Goal: Task Accomplishment & Management: Use online tool/utility

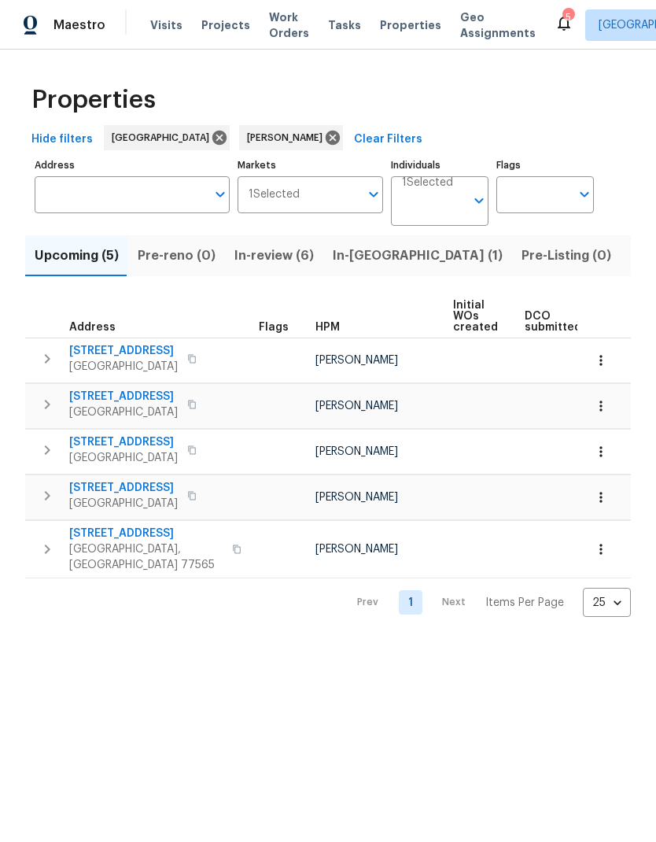
click at [270, 258] on span "In-review (6)" at bounding box center [273, 256] width 79 height 22
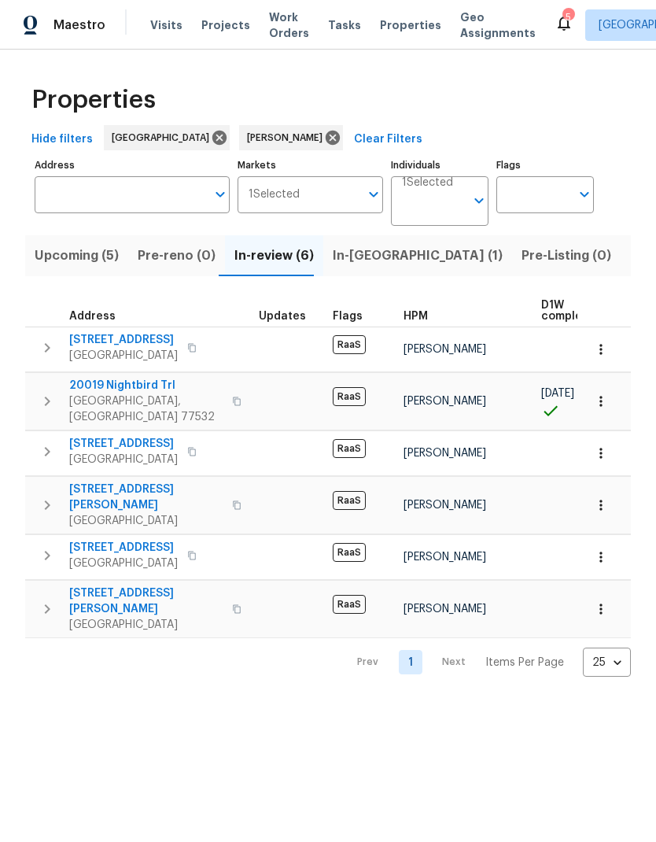
click at [131, 436] on span "[STREET_ADDRESS]" at bounding box center [123, 444] width 109 height 16
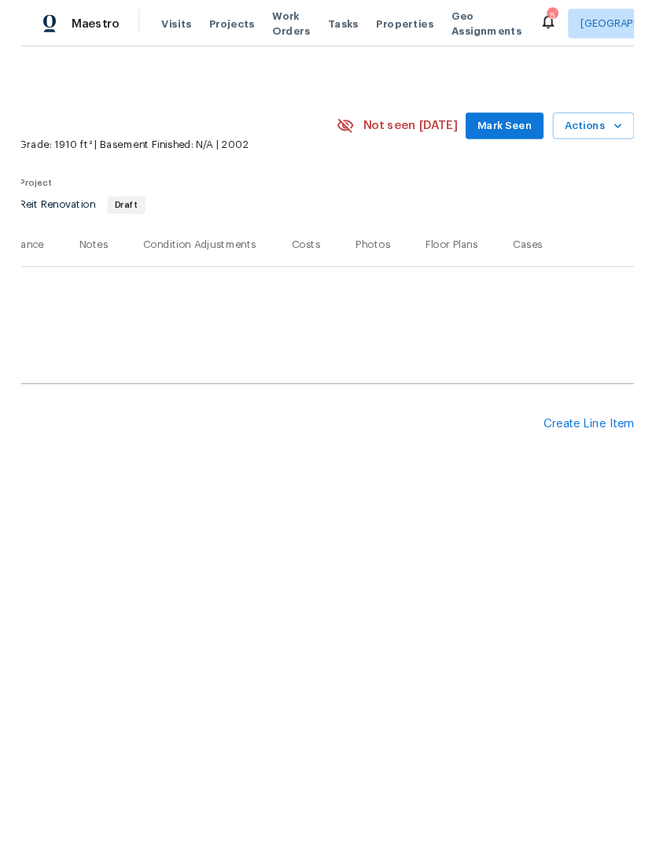
scroll to position [0, 233]
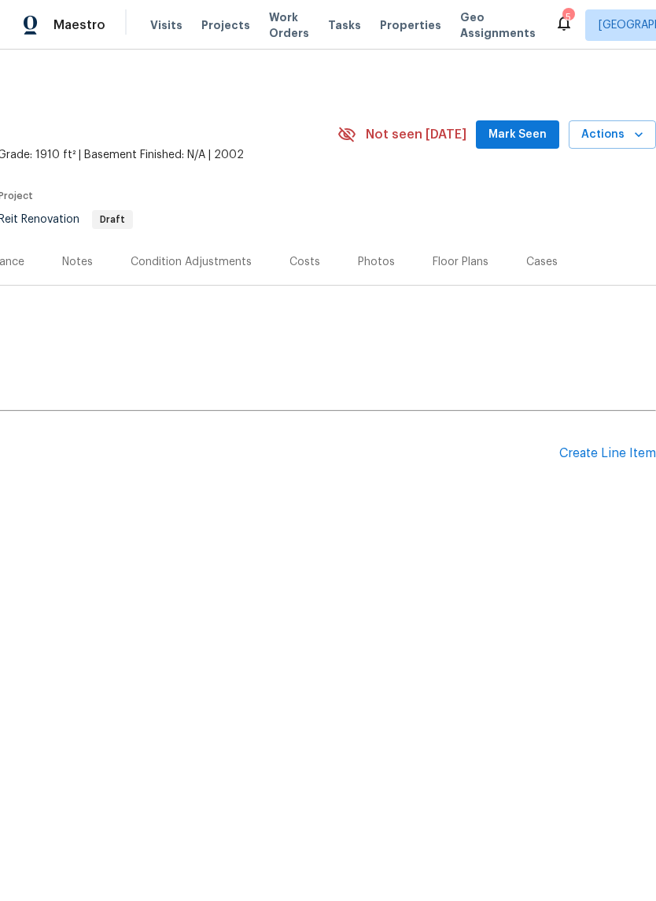
click at [609, 452] on div "Create Line Item" at bounding box center [607, 453] width 97 height 15
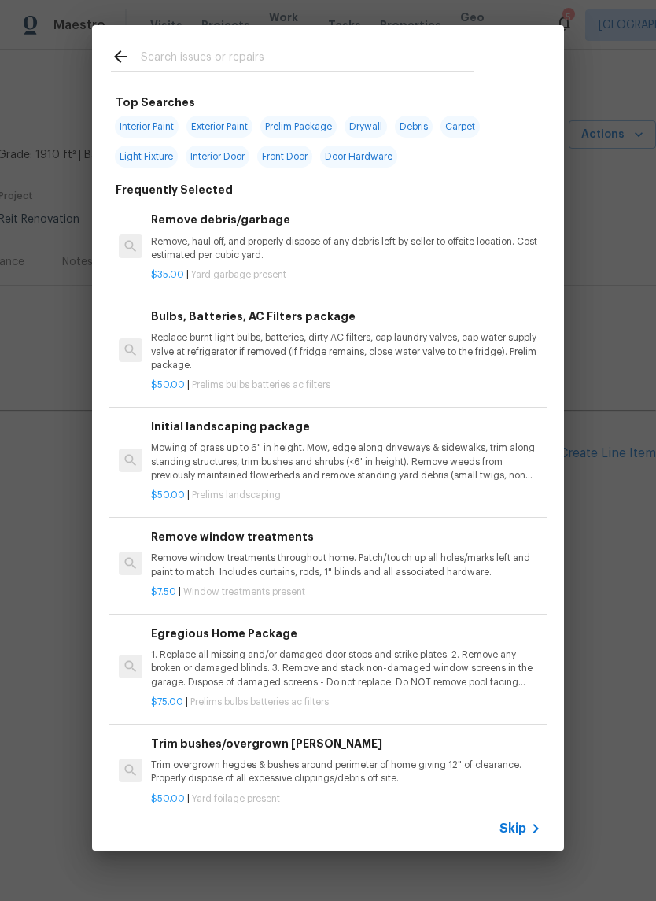
click at [405, 53] on input "text" at bounding box center [308, 59] width 334 height 24
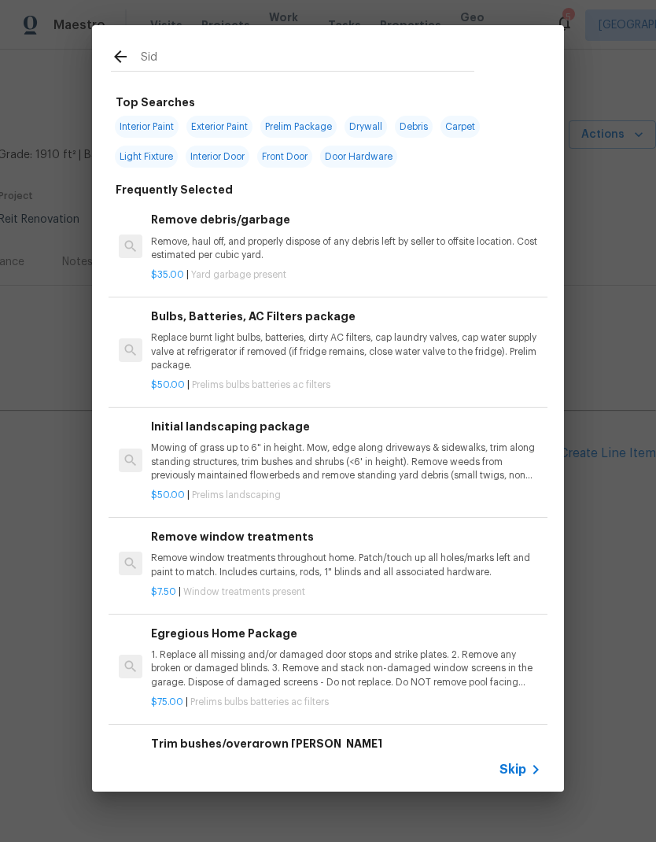
type input "Sidi"
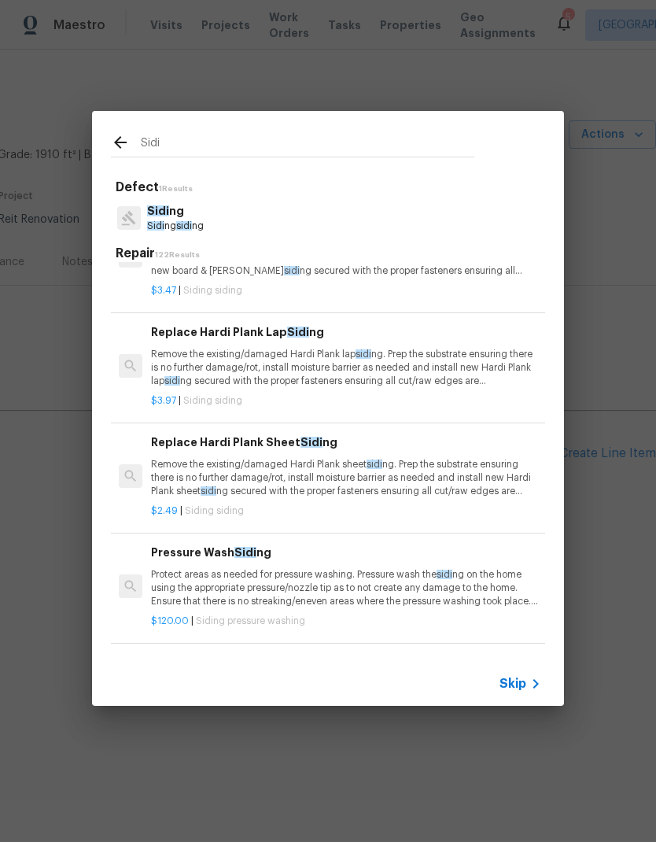
scroll to position [502, 0]
click at [443, 359] on p "Remove the existing/damaged Hardi Plank lap sidi ng. Prep the substrate ensurin…" at bounding box center [346, 368] width 390 height 40
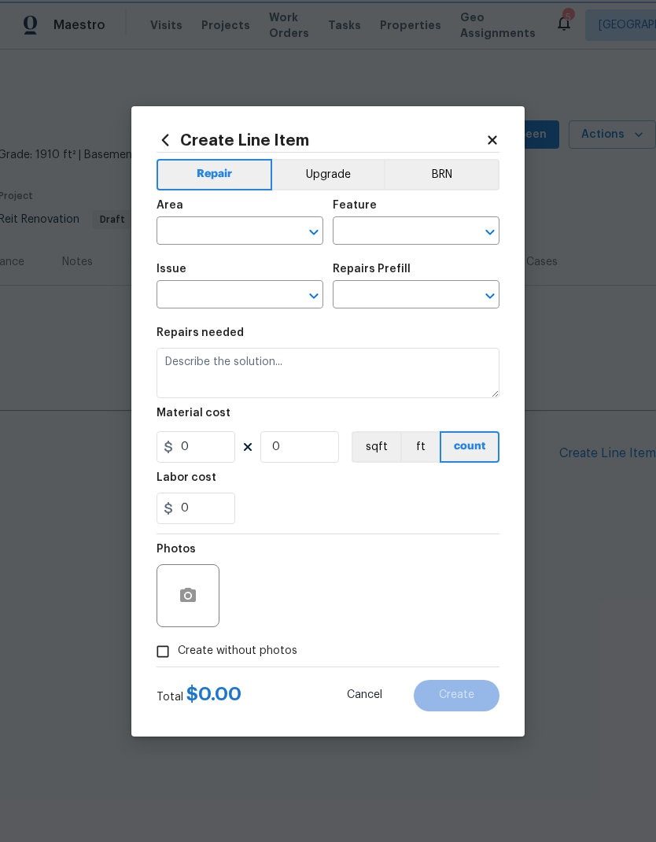
type input "Siding"
type input "Replace Hardi Plank Lap Siding $3.97"
type textarea "Remove the existing/damaged Hardi Plank lap siding. Prep the substrate ensuring…"
type input "3.97"
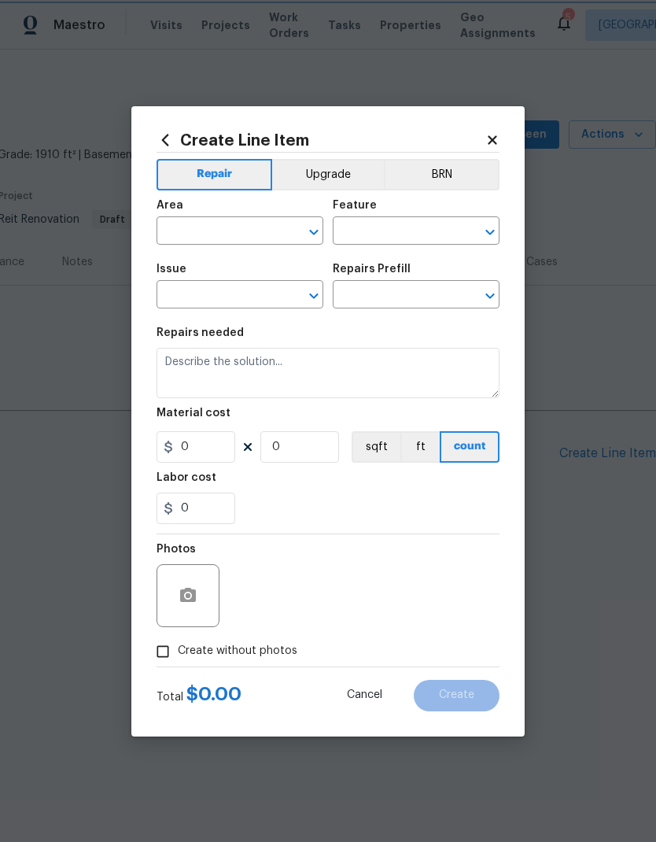
type input "1"
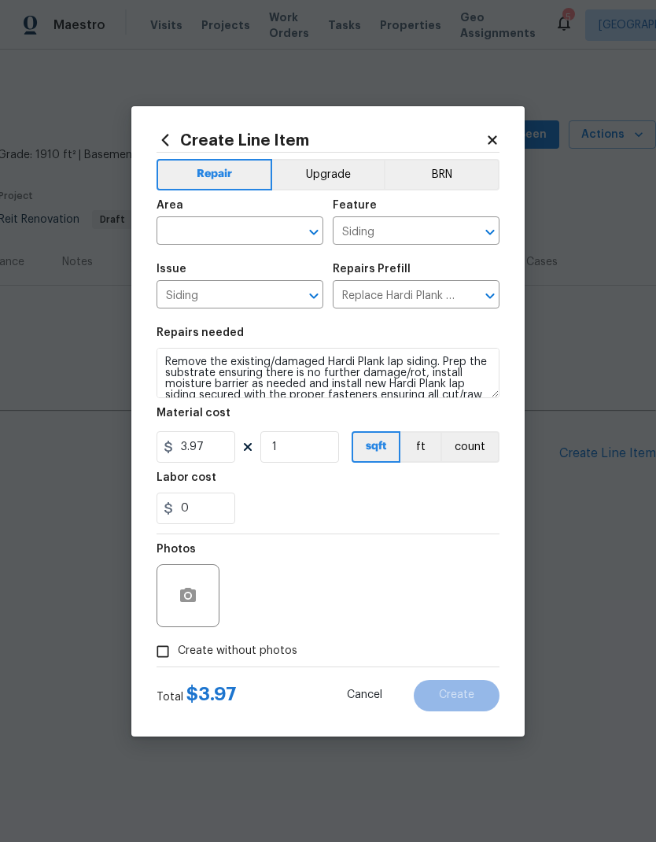
click at [236, 234] on input "text" at bounding box center [218, 232] width 123 height 24
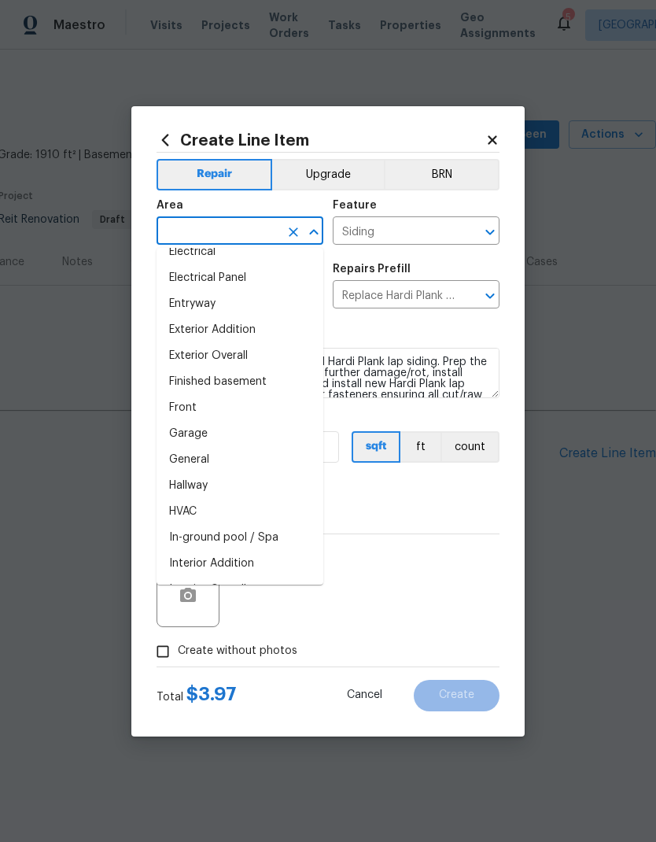
scroll to position [305, 0]
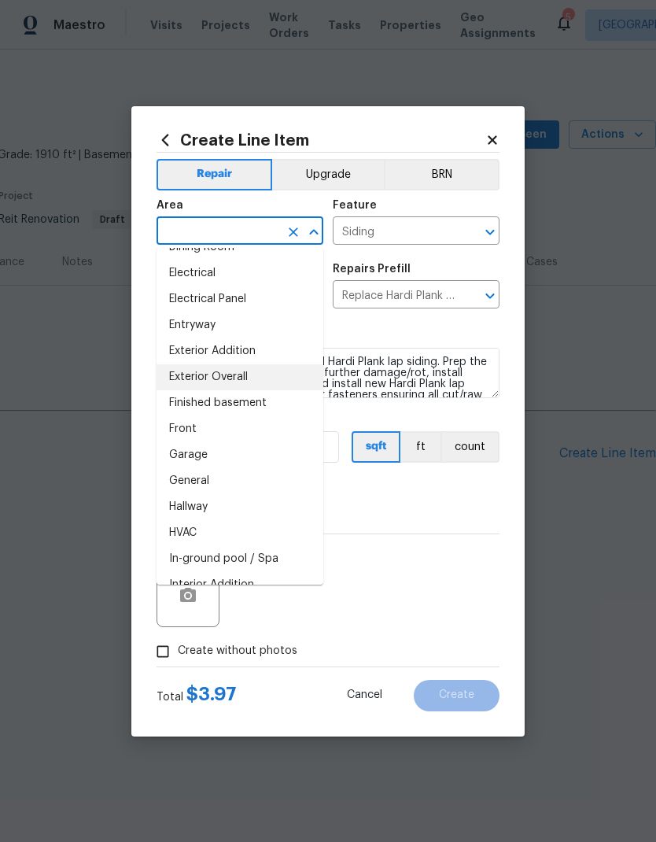
click at [267, 378] on li "Exterior Overall" at bounding box center [240, 377] width 167 height 26
type input "Exterior Overall"
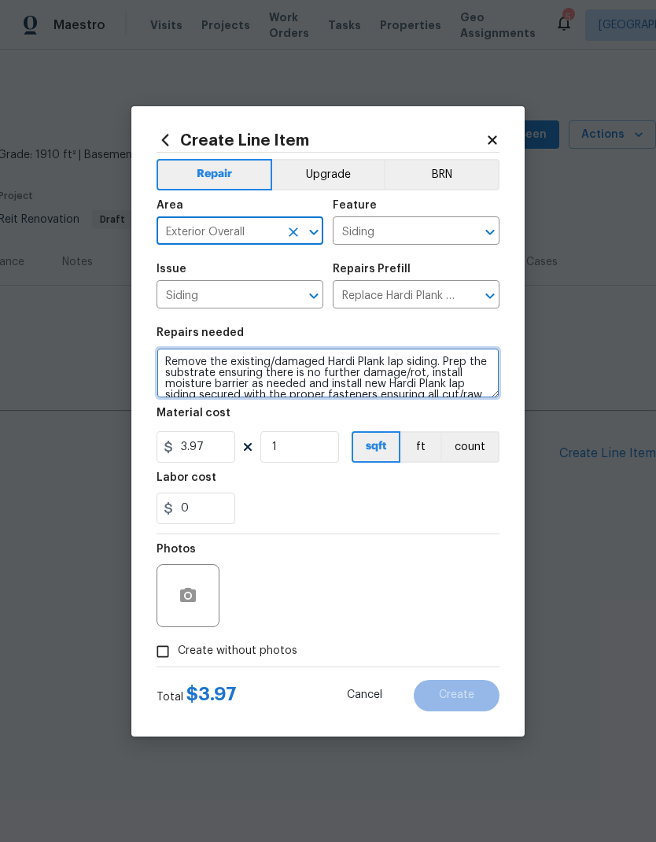
click at [271, 379] on textarea "Remove the existing/damaged Hardi Plank lap siding. Prep the substrate ensuring…" at bounding box center [328, 373] width 343 height 50
click at [185, 355] on textarea "Remove the existing/damaged Hardi Plank lap siding. Prep the substrate ensuring…" at bounding box center [328, 373] width 343 height 50
click at [185, 354] on textarea "Remove the existing/damaged Hardi Plank lap siding. Prep the substrate ensuring…" at bounding box center [328, 373] width 343 height 50
paste textarea "Hi [PERSON_NAME] the total cost for everything needed here including 25ft of si…"
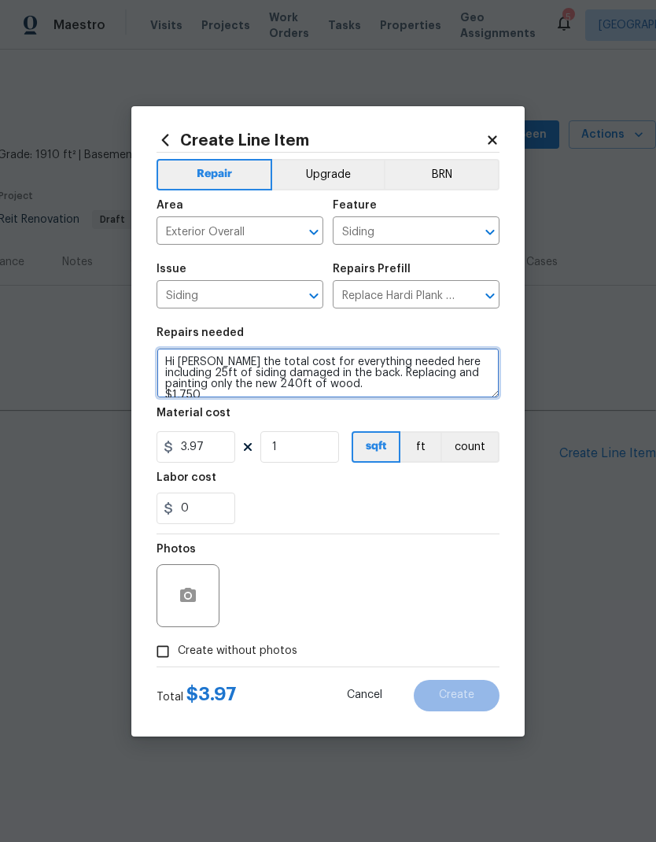
scroll to position [4, 0]
click at [211, 361] on textarea "Hi [PERSON_NAME] the total cost for everything needed here including 25ft of si…" at bounding box center [328, 373] width 343 height 50
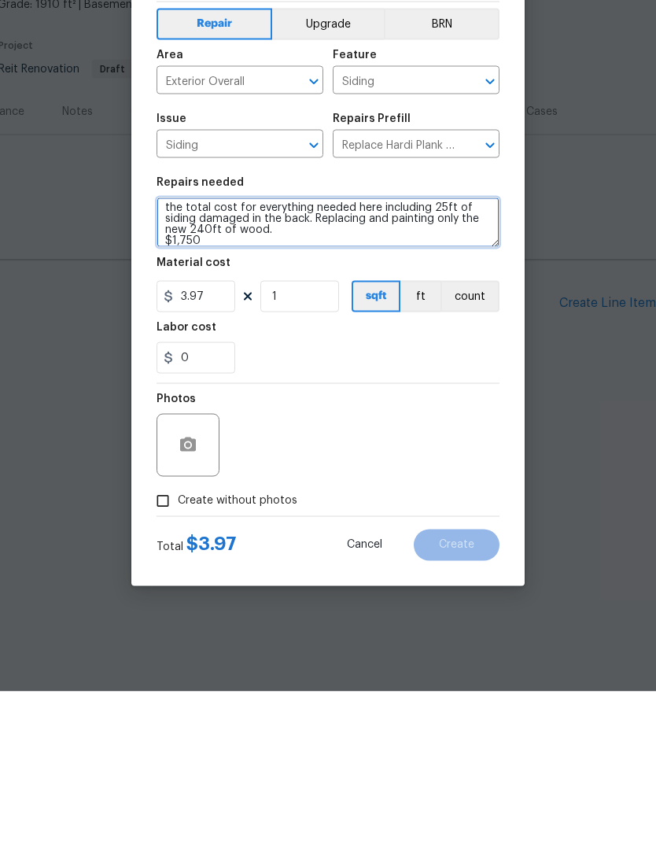
type textarea "the total cost for everything needed here including 25ft of siding damaged in t…"
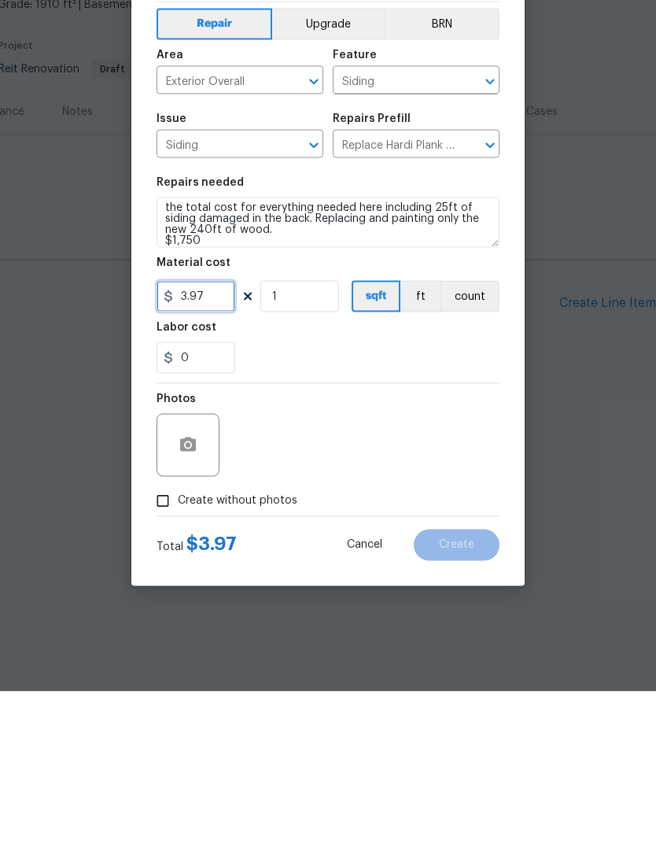
click at [227, 431] on input "3.97" at bounding box center [196, 446] width 79 height 31
type input "1750"
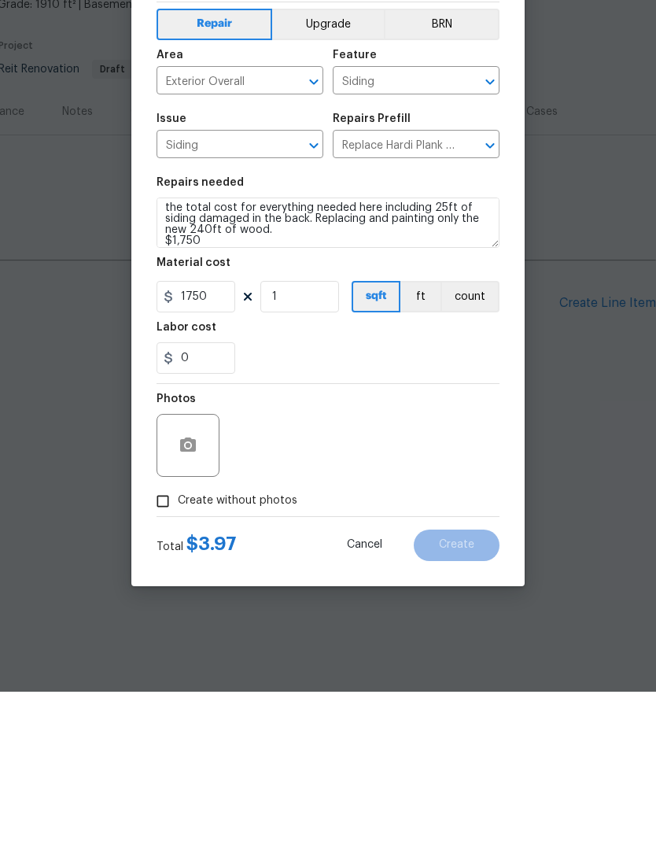
click at [453, 534] on div "Photos" at bounding box center [328, 585] width 343 height 102
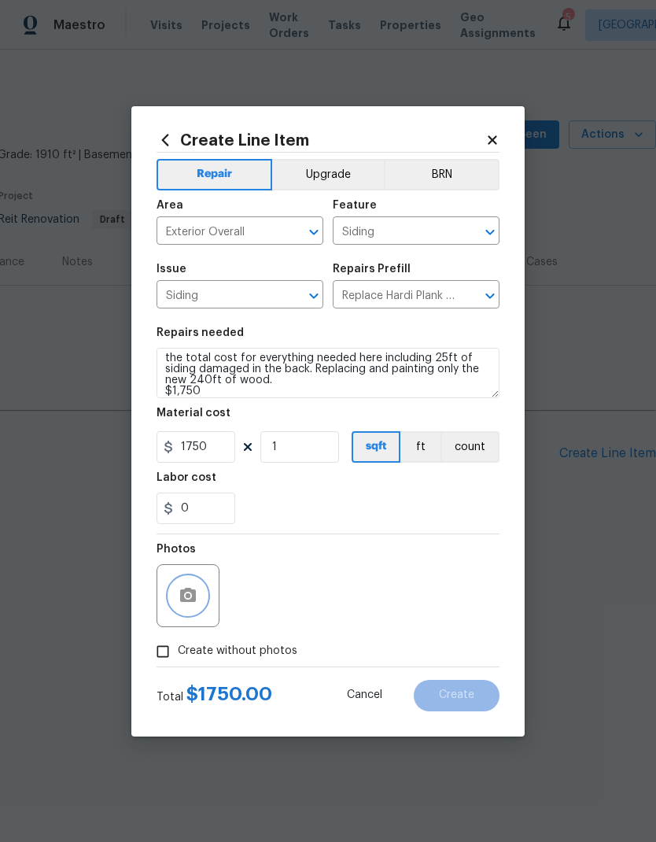
click at [199, 594] on button "button" at bounding box center [188, 596] width 38 height 38
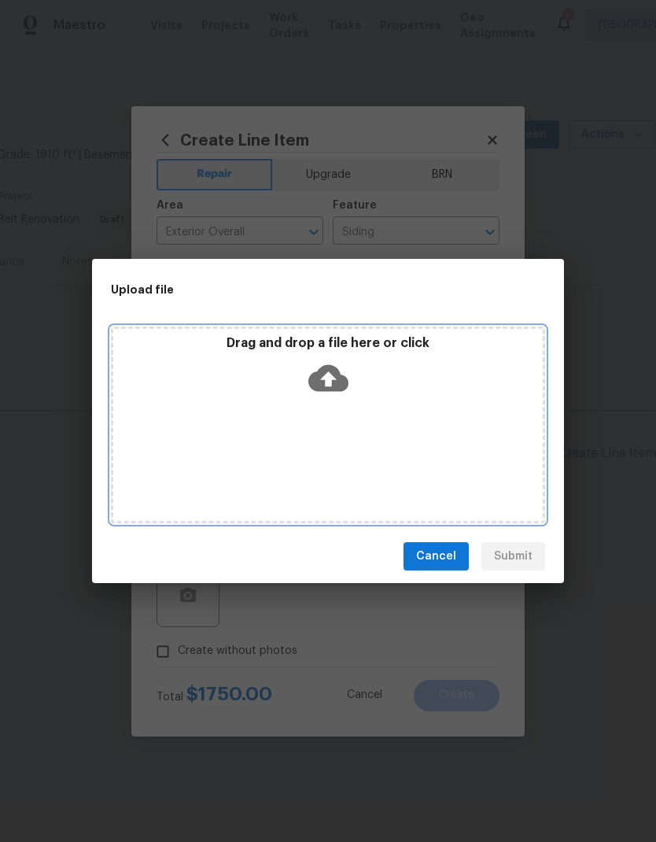
click at [337, 396] on icon at bounding box center [328, 378] width 40 height 40
